Goal: Task Accomplishment & Management: Manage account settings

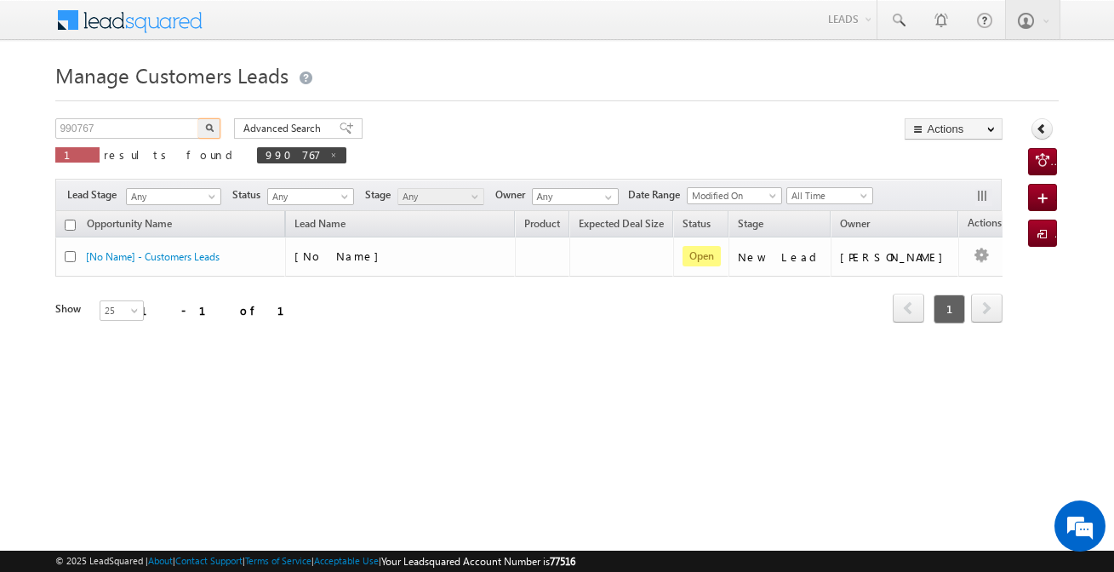
click at [172, 134] on input "990767" at bounding box center [127, 128] width 145 height 20
type input "991967"
click at [198, 118] on button "button" at bounding box center [209, 128] width 22 height 20
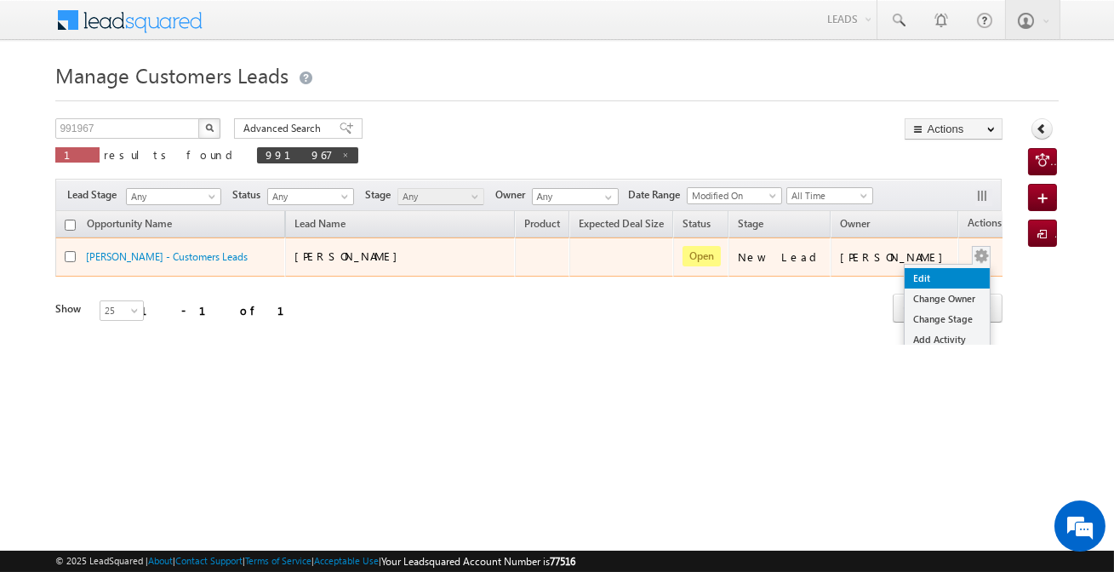
click at [920, 281] on link "Edit" at bounding box center [946, 278] width 85 height 20
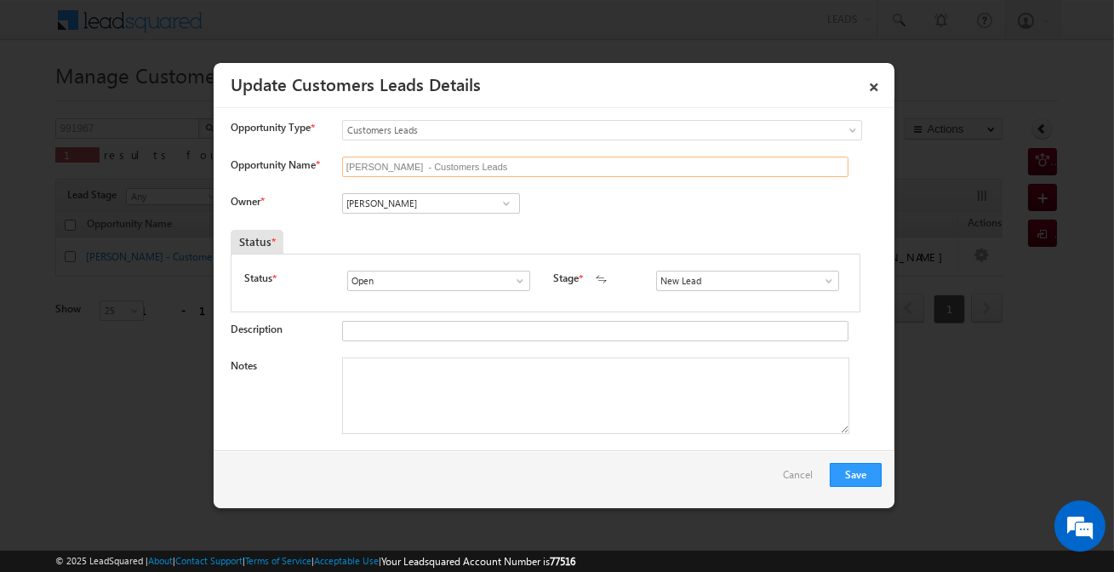
click at [459, 174] on input "[PERSON_NAME] - Customers Leads" at bounding box center [595, 167] width 506 height 20
click at [874, 83] on link "×" at bounding box center [873, 84] width 29 height 30
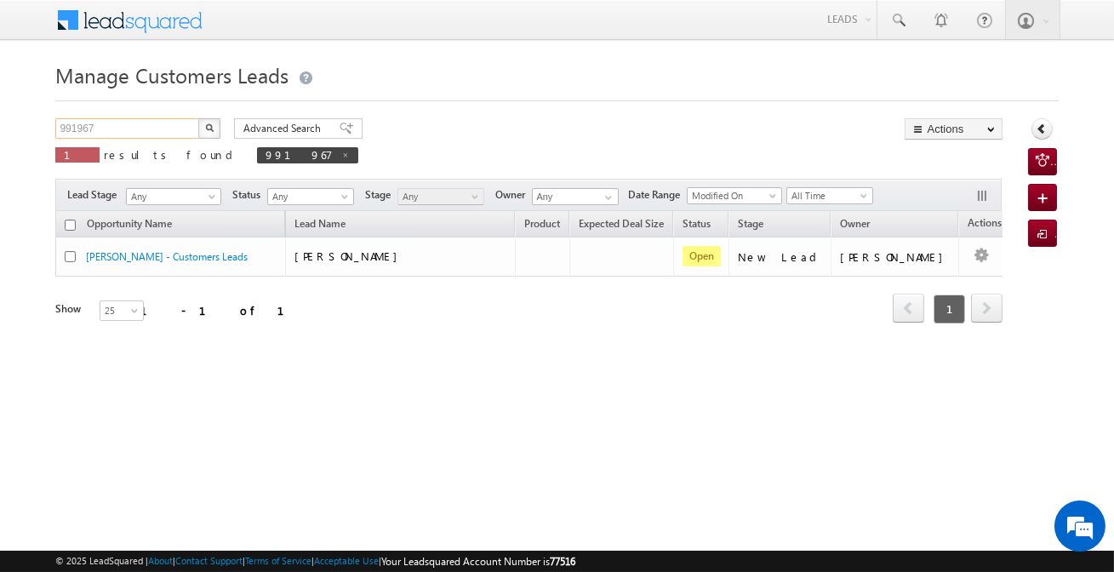
click at [152, 119] on input "991967" at bounding box center [127, 128] width 145 height 20
click at [198, 118] on button "button" at bounding box center [209, 128] width 22 height 20
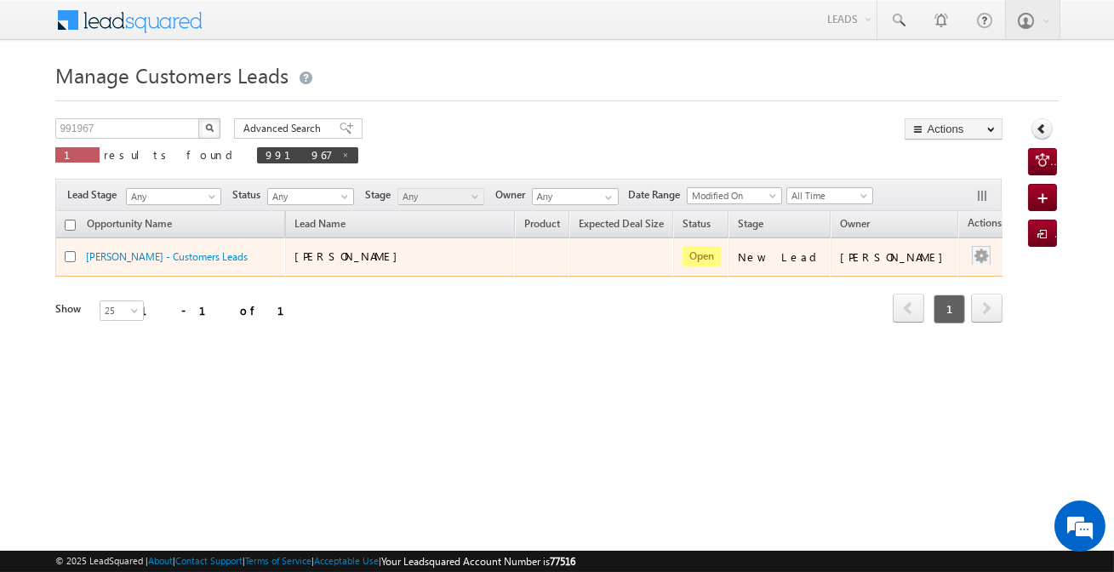
click at [967, 252] on div at bounding box center [980, 257] width 27 height 22
click at [958, 259] on td "Edit Change Owner Change Stage Add Activity Add Task Delete" at bounding box center [993, 256] width 71 height 39
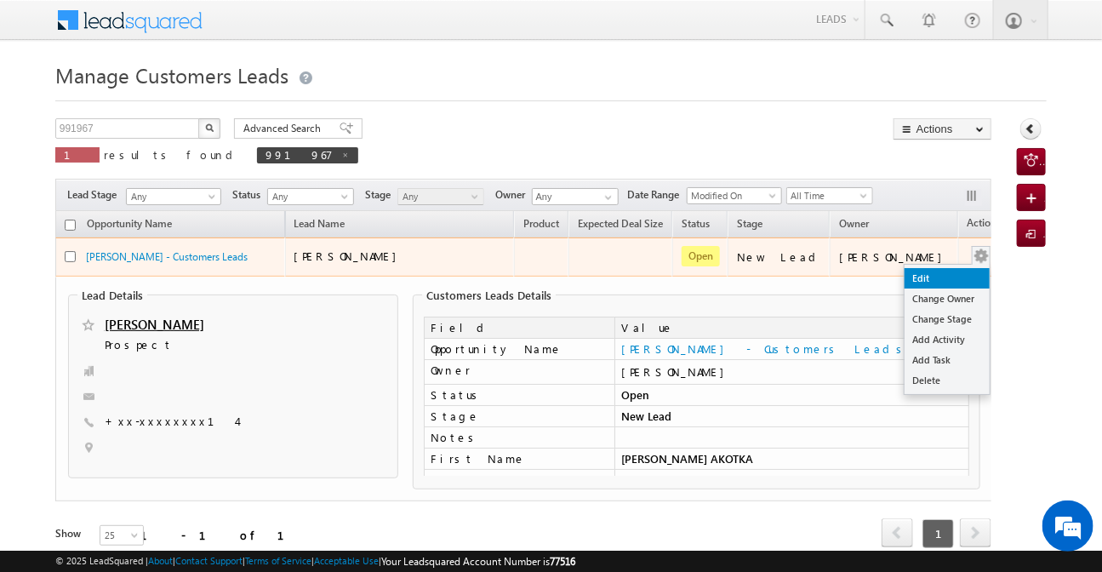
click at [910, 278] on link "Edit" at bounding box center [946, 278] width 85 height 20
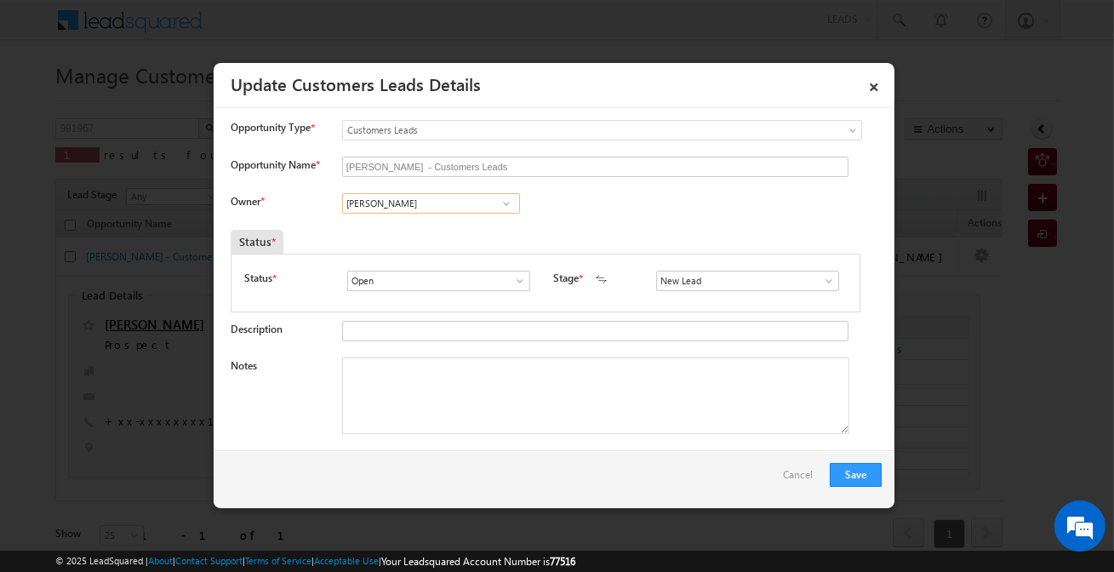
click at [465, 210] on input "[PERSON_NAME]" at bounding box center [431, 203] width 178 height 20
click at [502, 168] on input "[PERSON_NAME] - Customers Leads" at bounding box center [595, 167] width 506 height 20
paste input "[PERSON_NAME] AKOTKA"
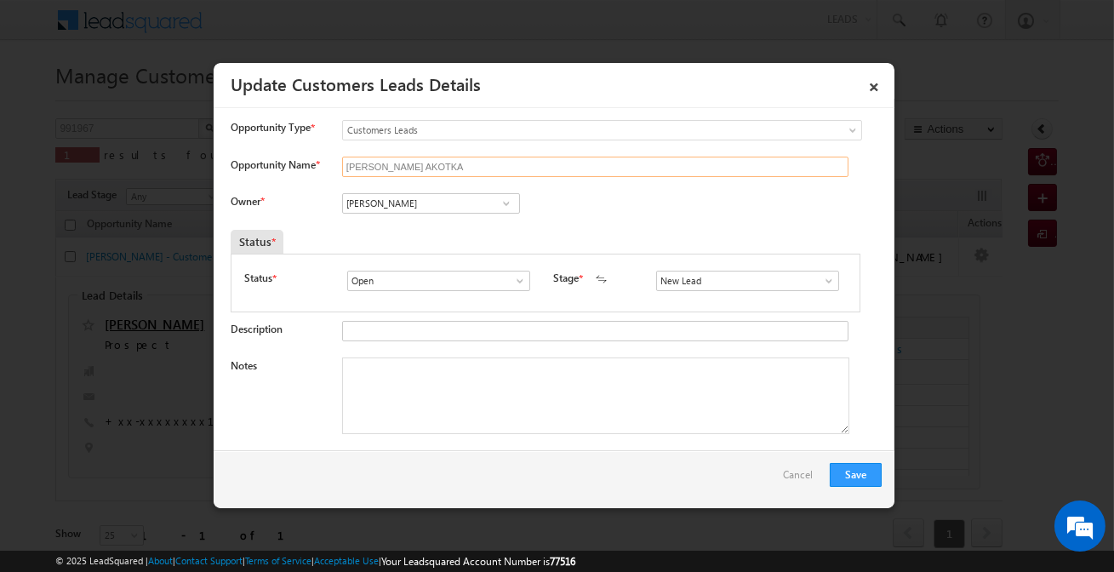
type input "[PERSON_NAME] AKOTKA"
click at [442, 205] on input "[PERSON_NAME]" at bounding box center [431, 203] width 178 height 20
click at [738, 286] on input "s" at bounding box center [747, 281] width 183 height 20
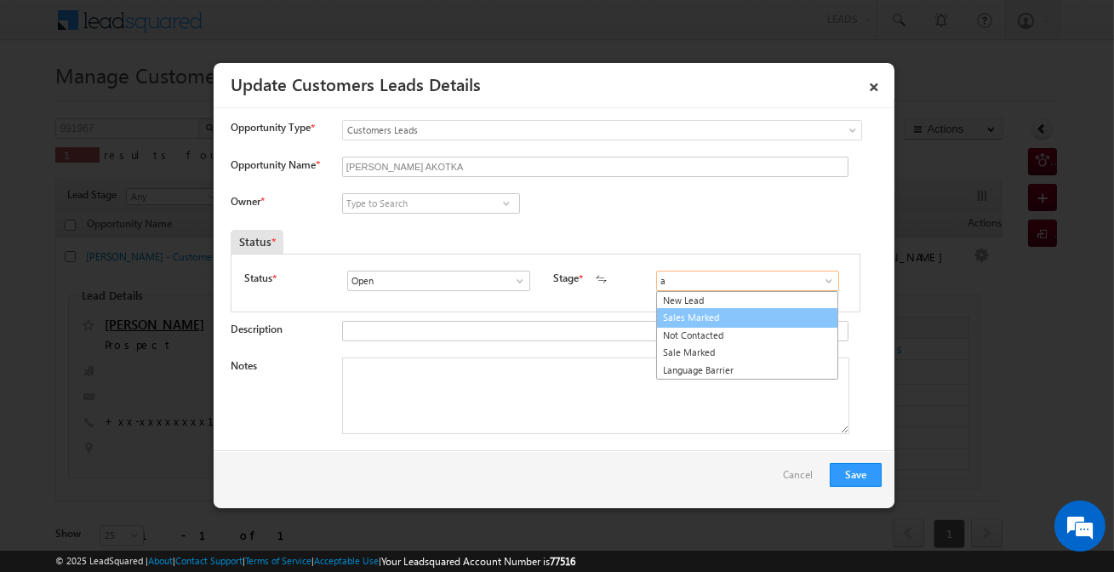
click at [693, 315] on link "Sales Marked" at bounding box center [747, 318] width 182 height 20
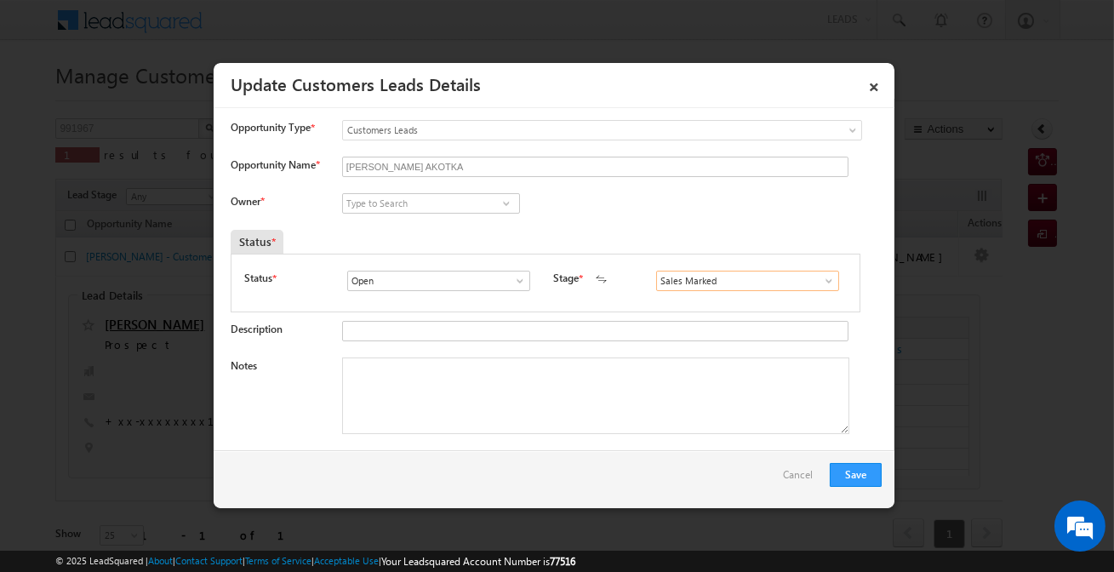
type input "Sales Marked"
click at [462, 213] on div "[PERSON_NAME] Vikas [PERSON_NAME] Jamuna [PERSON_NAME] [PERSON_NAME] [PERSON_NA…" at bounding box center [445, 205] width 206 height 24
click at [461, 208] on input at bounding box center [431, 203] width 178 height 20
paste input "[PERSON_NAME] [PERSON_NAME]"
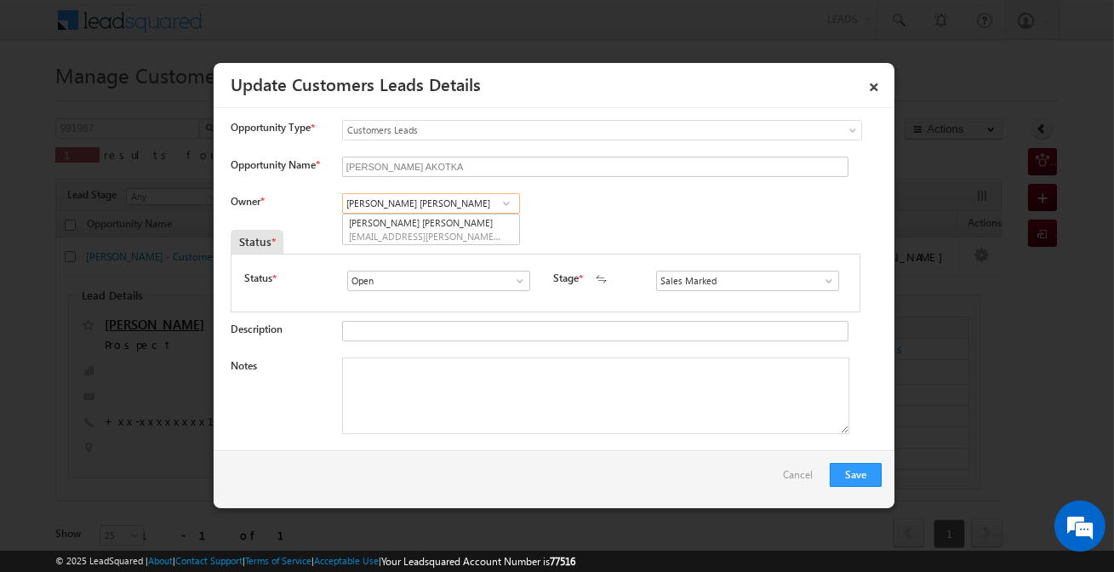
type input "[PERSON_NAME] [PERSON_NAME]"
click at [565, 410] on textarea "Notes" at bounding box center [595, 395] width 507 height 77
paste textarea "991967 / [PERSON_NAME] / Plot + Construction / 30 lakh / Self Employed /Address…"
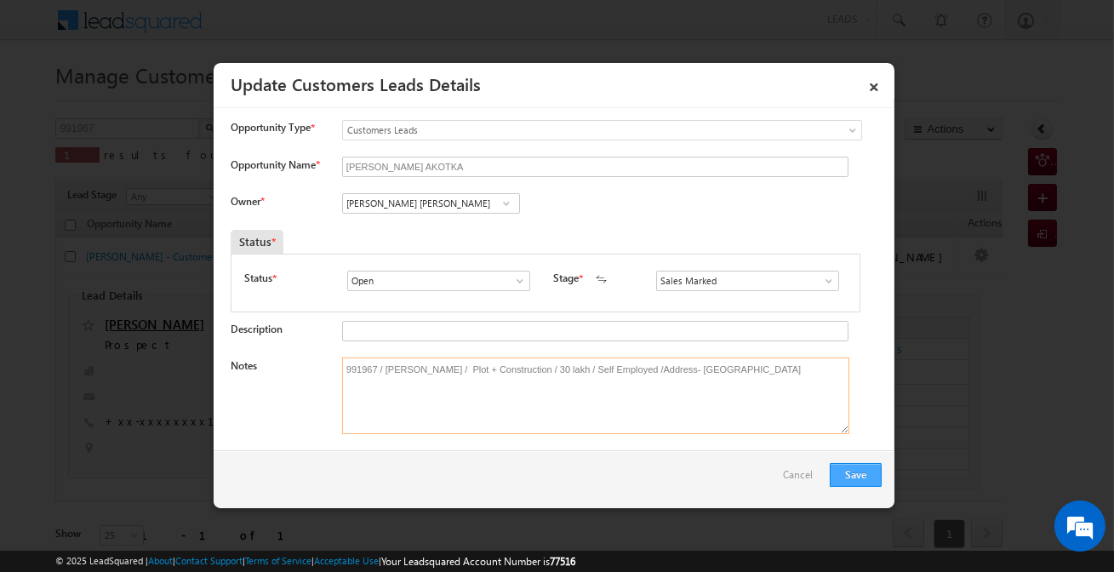
type textarea "991967 / [PERSON_NAME] / Plot + Construction / 30 lakh / Self Employed /Address…"
click at [872, 468] on button "Save" at bounding box center [856, 475] width 52 height 24
